Goal: Task Accomplishment & Management: Use online tool/utility

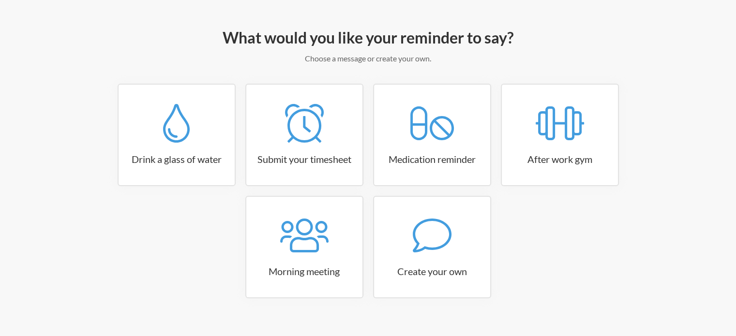
scroll to position [104, 0]
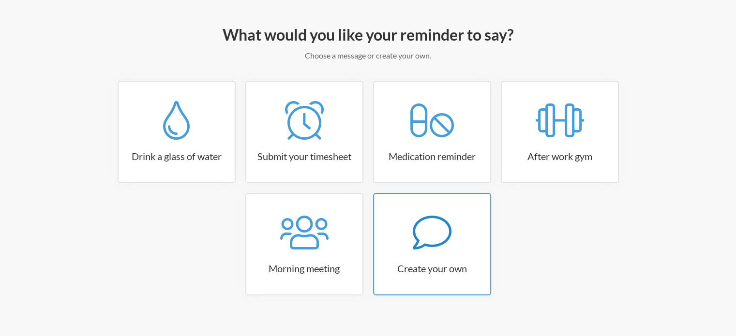
click at [423, 247] on icon at bounding box center [432, 232] width 39 height 39
select select "11:30:00"
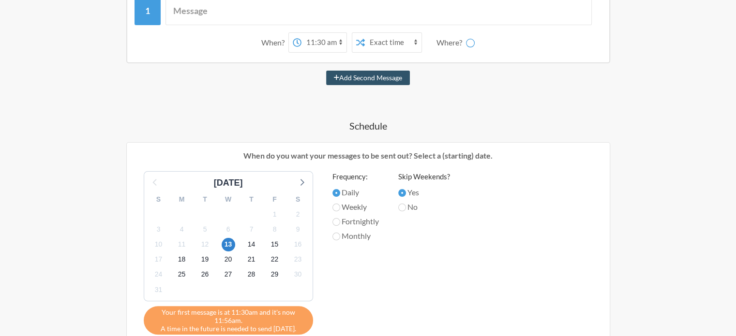
scroll to position [189, 0]
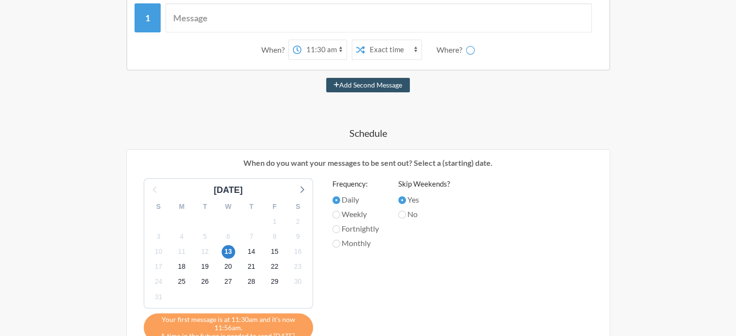
select select "D099ZD7GHNH"
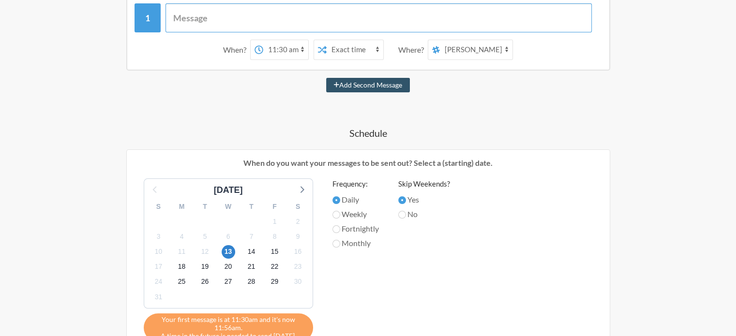
click at [239, 18] on input "text" at bounding box center [378, 17] width 426 height 29
type input "M"
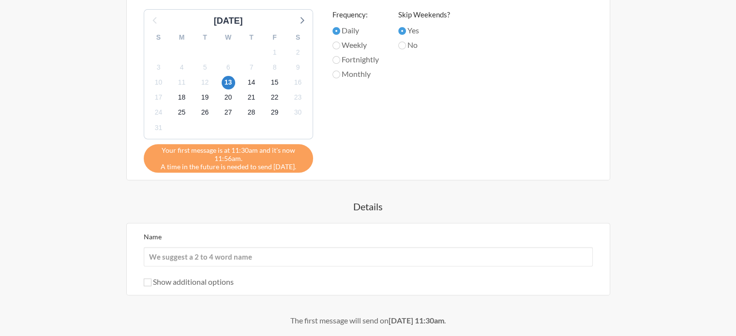
scroll to position [286, 0]
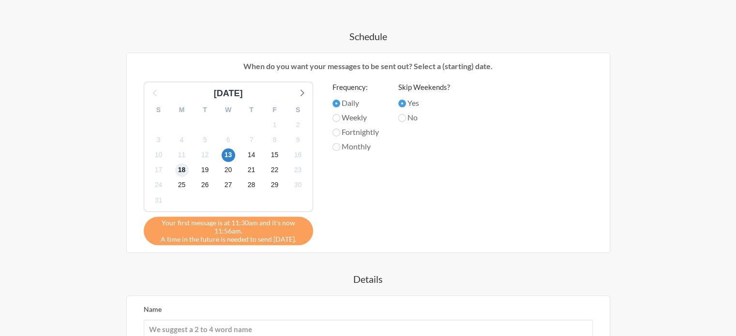
click at [179, 166] on span "18" at bounding box center [182, 171] width 14 height 14
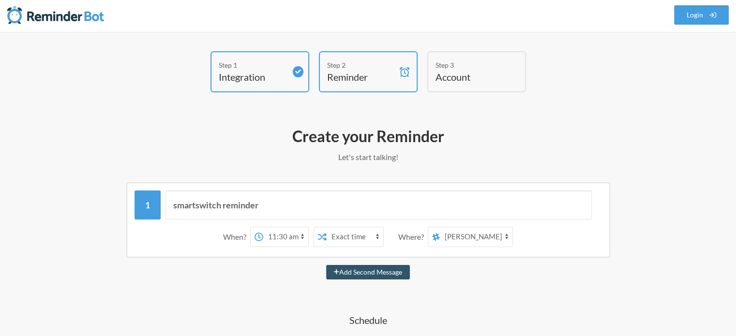
scroll to position [0, 0]
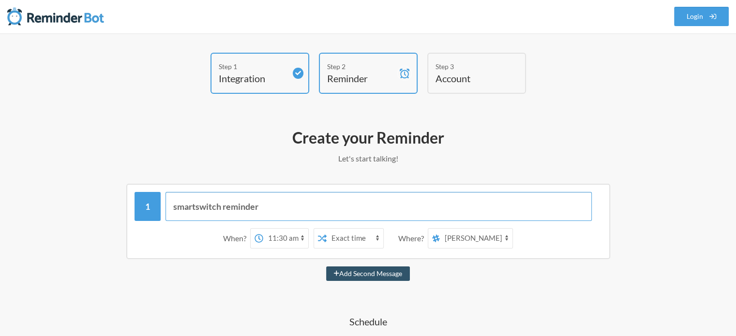
click at [287, 210] on input "smartswitch reminder" at bounding box center [378, 206] width 426 height 29
drag, startPoint x: 353, startPoint y: 209, endPoint x: 273, endPoint y: 207, distance: 80.3
click at [273, 207] on input "smartswitch reminder for microsoft products" at bounding box center [378, 206] width 426 height 29
drag, startPoint x: 259, startPoint y: 205, endPoint x: 152, endPoint y: 199, distance: 107.1
click at [152, 199] on div "smartswitch reminder for microsoft products" at bounding box center [367, 206] width 467 height 29
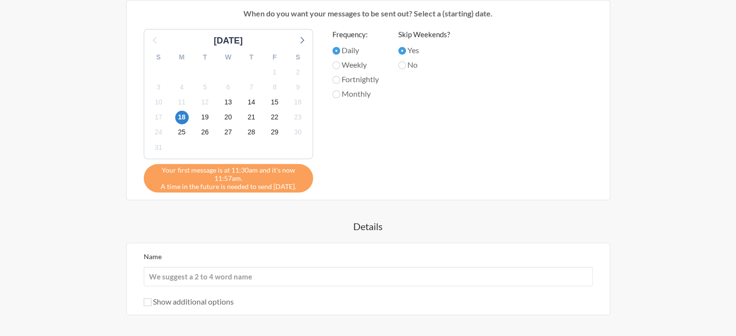
scroll to position [399, 0]
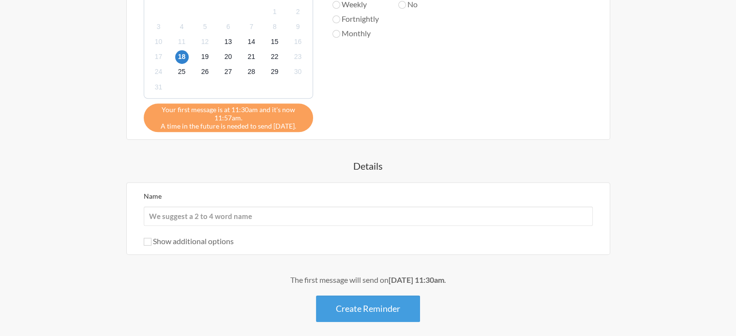
type input "smartswitch reminder for microsoft products"
click at [229, 216] on input "Name" at bounding box center [368, 216] width 449 height 19
paste input "smartswitch reminder"
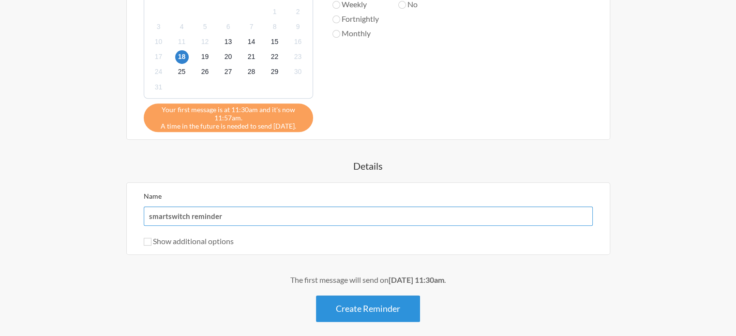
type input "smartswitch reminder"
click at [366, 308] on button "Create Reminder" at bounding box center [368, 309] width 104 height 27
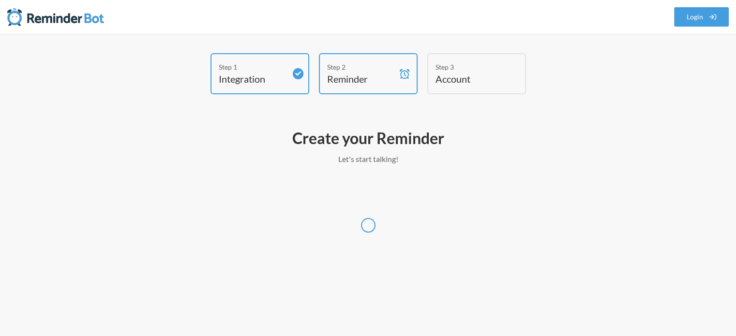
scroll to position [0, 0]
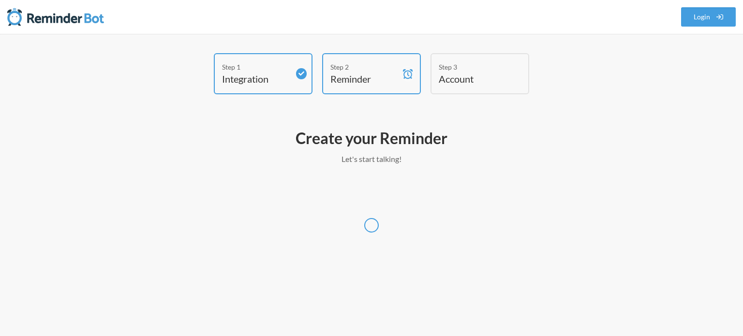
select select "Europe/[GEOGRAPHIC_DATA]"
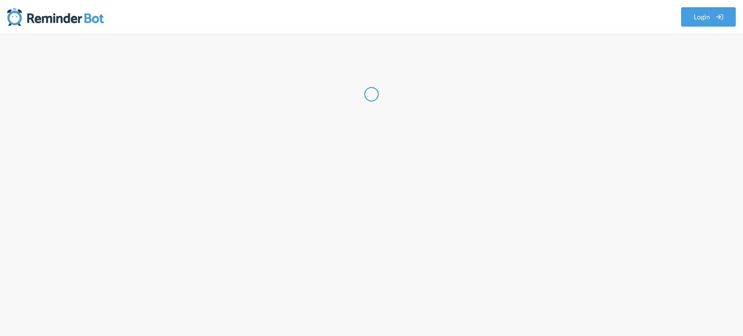
select select "GB"
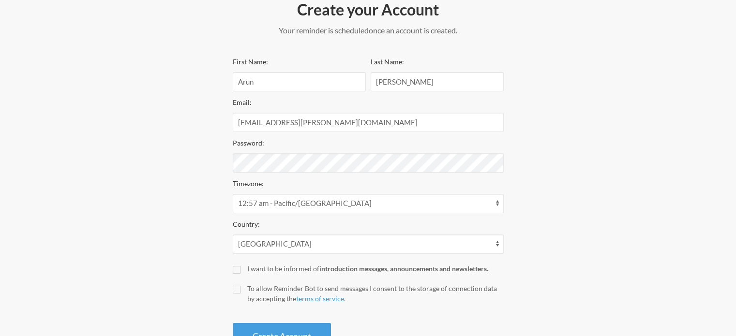
scroll to position [166, 0]
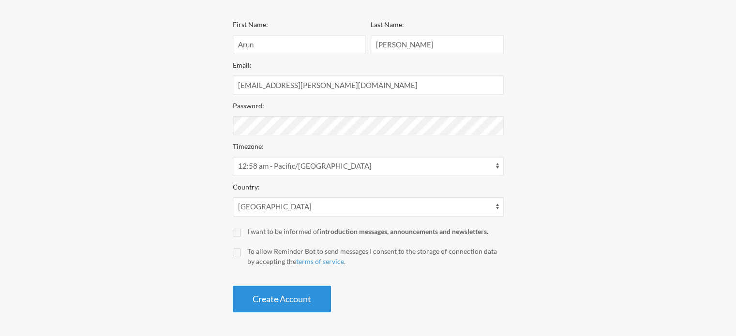
click at [268, 292] on button "Create Account" at bounding box center [282, 299] width 98 height 27
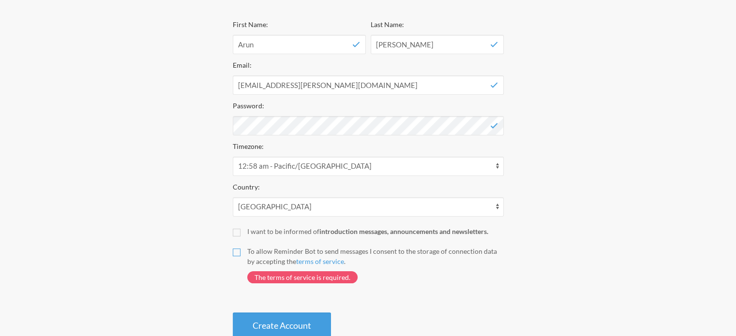
click at [238, 253] on input "To allow Reminder Bot to send messages I consent to the storage of connection d…" at bounding box center [237, 253] width 8 height 8
checkbox input "true"
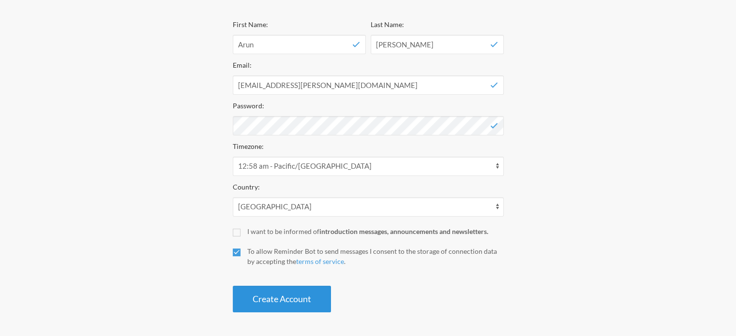
click at [262, 295] on button "Create Account" at bounding box center [282, 299] width 98 height 27
